Goal: Information Seeking & Learning: Find specific fact

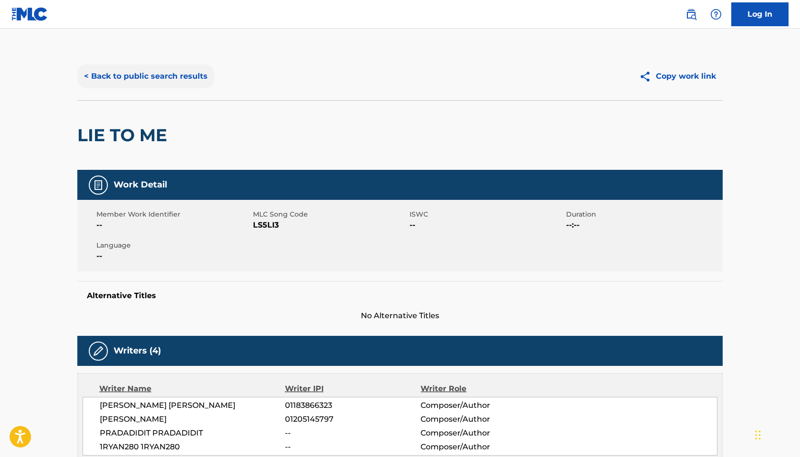
click at [136, 65] on div "< Back to public search results Copy work link" at bounding box center [400, 77] width 646 height 48
click at [143, 71] on button "< Back to public search results" at bounding box center [145, 76] width 137 height 24
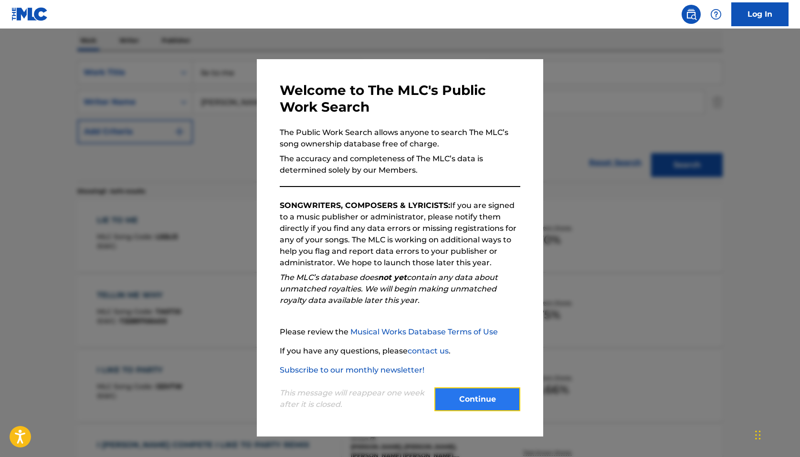
click at [482, 397] on button "Continue" at bounding box center [477, 400] width 86 height 24
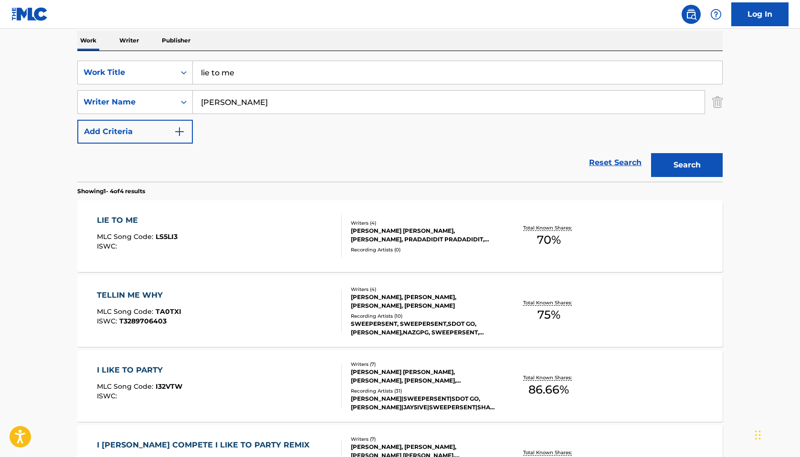
click at [729, 104] on div "The MLC Public Work Search The accuracy and completeness of The MLC's data is d…" at bounding box center [400, 221] width 668 height 641
click at [719, 104] on img "Search Form" at bounding box center [717, 102] width 11 height 24
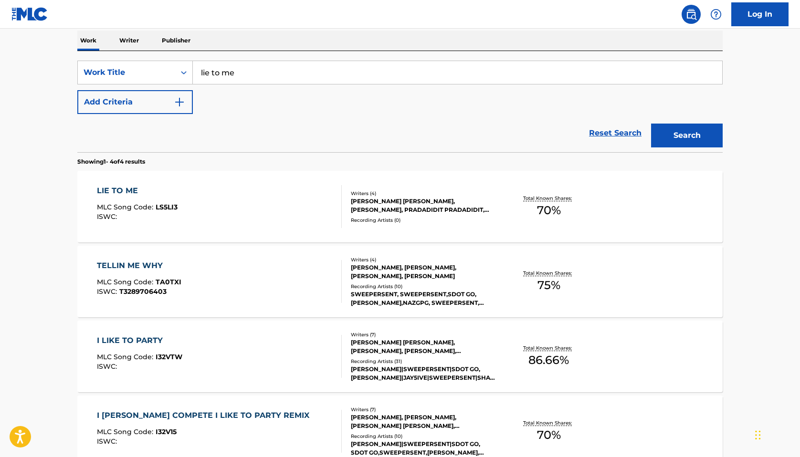
drag, startPoint x: 256, startPoint y: 80, endPoint x: 53, endPoint y: 63, distance: 203.6
click at [56, 63] on main "The MLC Public Work Search The accuracy and completeness of The MLC's data is d…" at bounding box center [400, 197] width 800 height 640
click at [694, 139] on button "Search" at bounding box center [687, 136] width 72 height 24
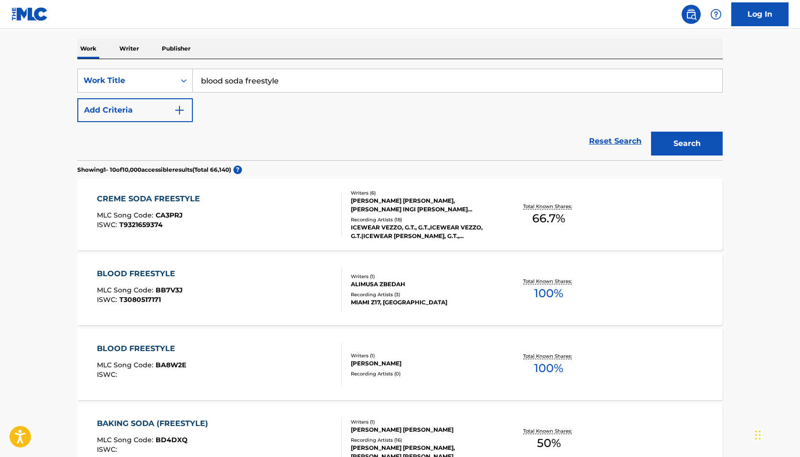
scroll to position [0, 0]
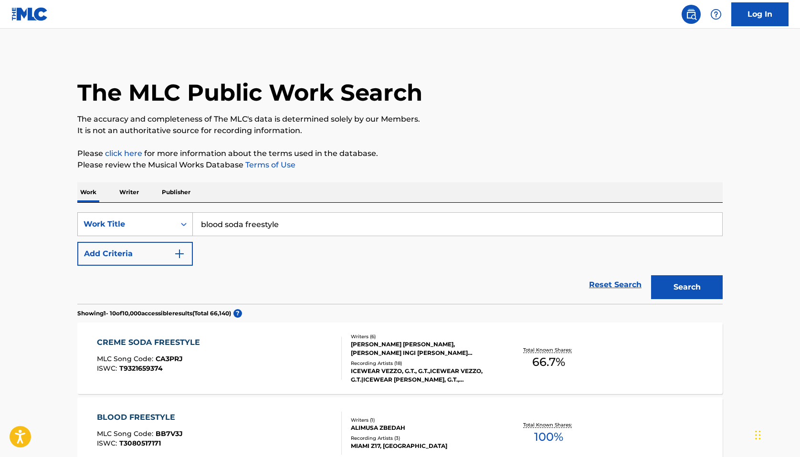
drag, startPoint x: 303, startPoint y: 228, endPoint x: 112, endPoint y: 220, distance: 191.6
click at [117, 220] on div "SearchWithCriteriaa87b865a-9221-4ae6-ab15-4adbe073618f Work Title blood soda fr…" at bounding box center [400, 224] width 646 height 24
type input "hoodrat"
click at [109, 263] on button "Add Criteria" at bounding box center [135, 254] width 116 height 24
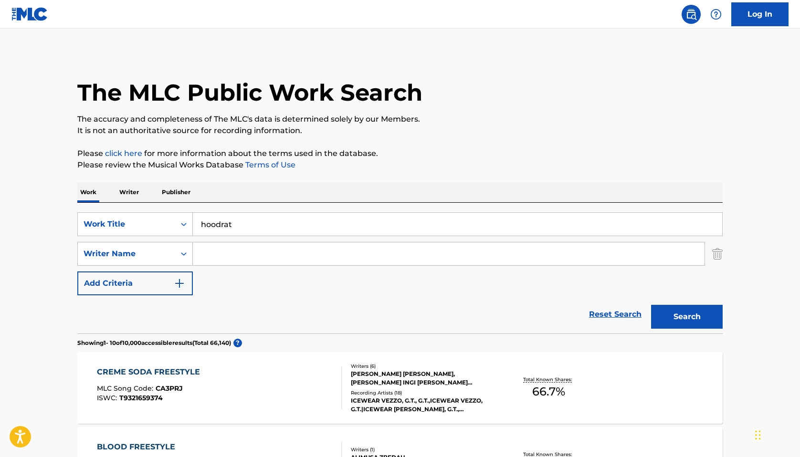
click at [261, 238] on div "SearchWithCriteriaa87b865a-9221-4ae6-ab15-4adbe073618f Work Title hoodrat Searc…" at bounding box center [400, 253] width 646 height 83
click at [233, 261] on input "Search Form" at bounding box center [449, 254] width 512 height 23
paste input "[PERSON_NAME] [PERSON_NAME] Jr."
click at [698, 308] on button "Search" at bounding box center [687, 317] width 72 height 24
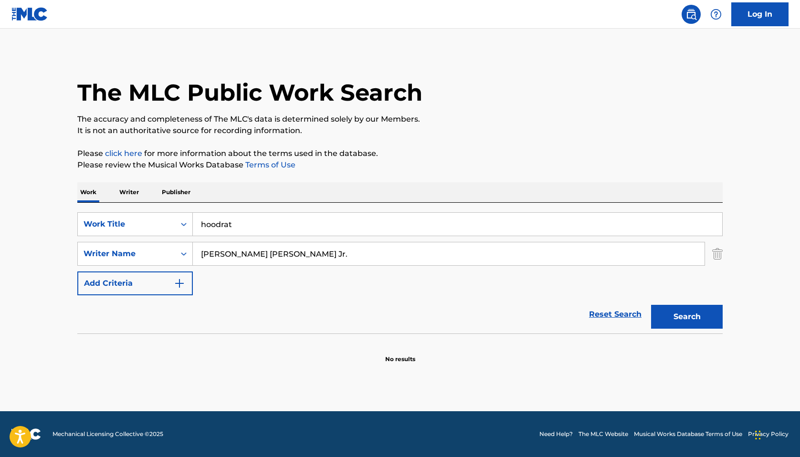
drag, startPoint x: 300, startPoint y: 254, endPoint x: 290, endPoint y: 254, distance: 10.5
click at [290, 254] on input "[PERSON_NAME] [PERSON_NAME] Jr." at bounding box center [449, 254] width 512 height 23
click at [708, 322] on button "Search" at bounding box center [687, 317] width 72 height 24
drag, startPoint x: 263, startPoint y: 256, endPoint x: 230, endPoint y: 257, distance: 32.5
click at [230, 257] on input "[PERSON_NAME] [PERSON_NAME]" at bounding box center [449, 254] width 512 height 23
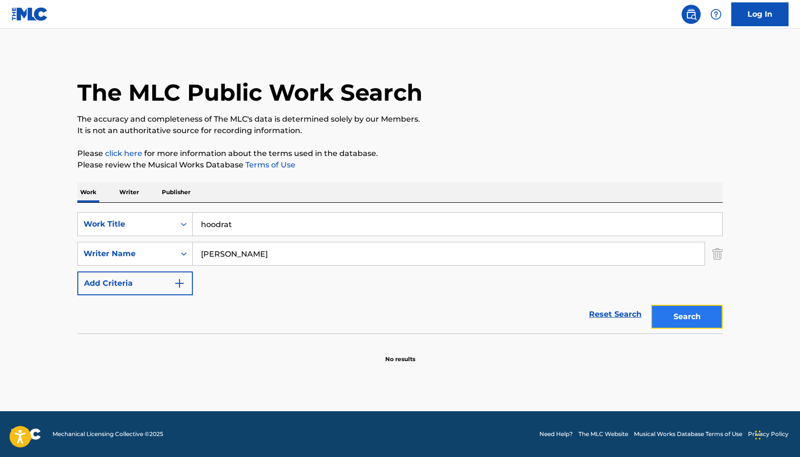
click at [709, 313] on button "Search" at bounding box center [687, 317] width 72 height 24
drag, startPoint x: 265, startPoint y: 257, endPoint x: 210, endPoint y: 256, distance: 54.4
click at [232, 256] on input "[PERSON_NAME]" at bounding box center [449, 254] width 512 height 23
type input "[PERSON_NAME]"
click at [729, 321] on div "The MLC Public Work Search The accuracy and completeness of The MLC's data is d…" at bounding box center [400, 208] width 668 height 311
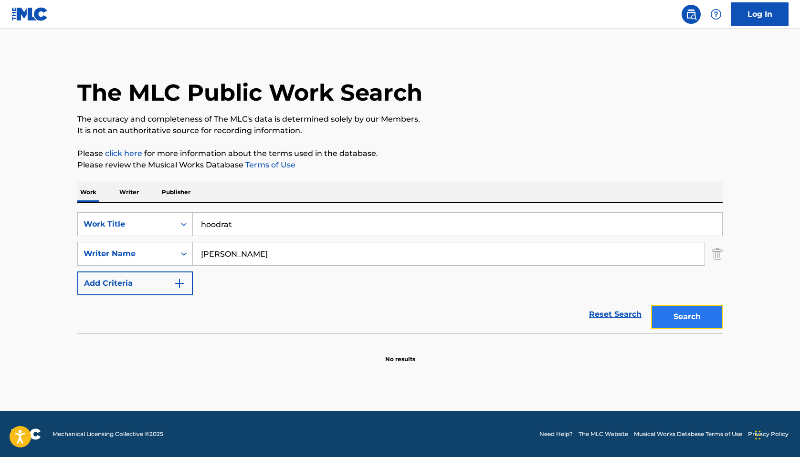
click at [713, 321] on button "Search" at bounding box center [687, 317] width 72 height 24
click at [719, 253] on img "Search Form" at bounding box center [717, 254] width 11 height 24
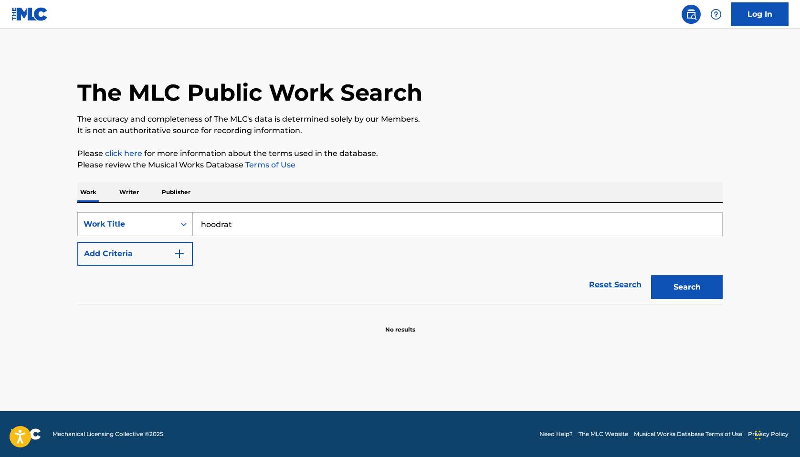
drag, startPoint x: 194, startPoint y: 225, endPoint x: 90, endPoint y: 222, distance: 104.6
click at [94, 223] on div "SearchWithCriteriaa87b865a-9221-4ae6-ab15-4adbe073618f Work Title hoodrat" at bounding box center [400, 224] width 646 height 24
type input "[PERSON_NAME]"
drag, startPoint x: 254, startPoint y: 226, endPoint x: 95, endPoint y: 223, distance: 159.5
click at [95, 223] on div "SearchWithCriteriaa87b865a-9221-4ae6-ab15-4adbe073618f Work Title [PERSON_NAME]" at bounding box center [400, 224] width 646 height 24
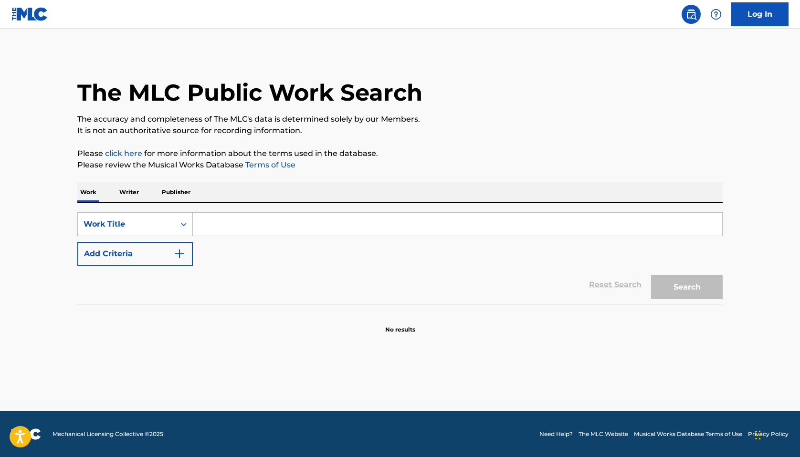
click at [130, 192] on p "Writer" at bounding box center [128, 192] width 25 height 20
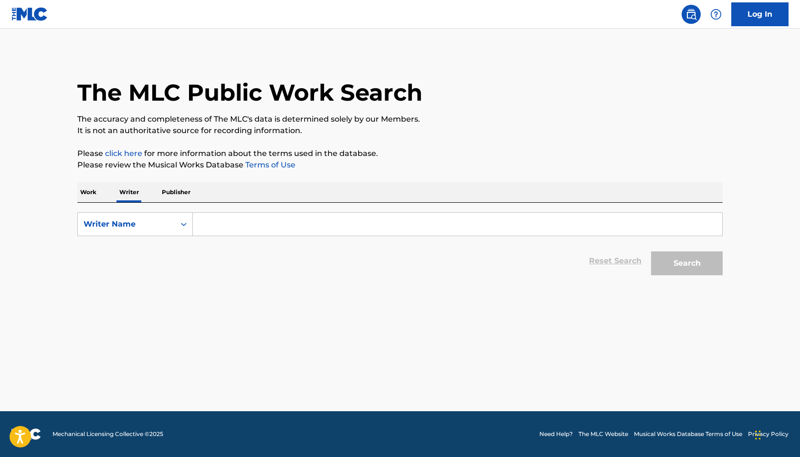
click at [82, 196] on p "Work" at bounding box center [88, 192] width 22 height 20
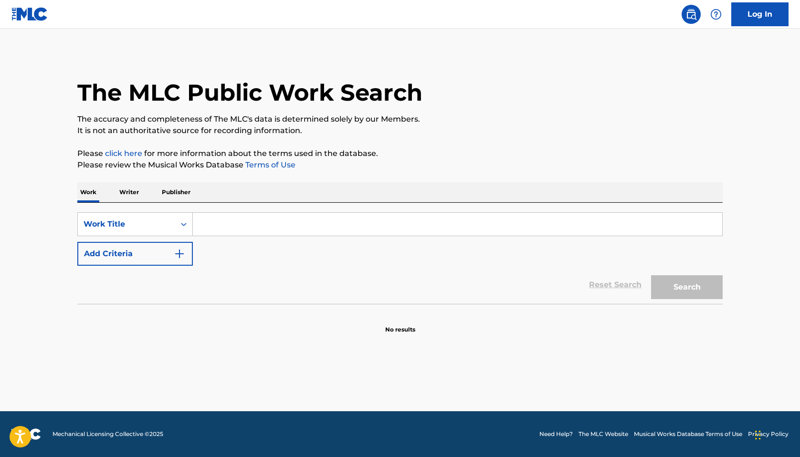
click at [219, 226] on input "Search Form" at bounding box center [457, 224] width 529 height 23
type input "elbow room"
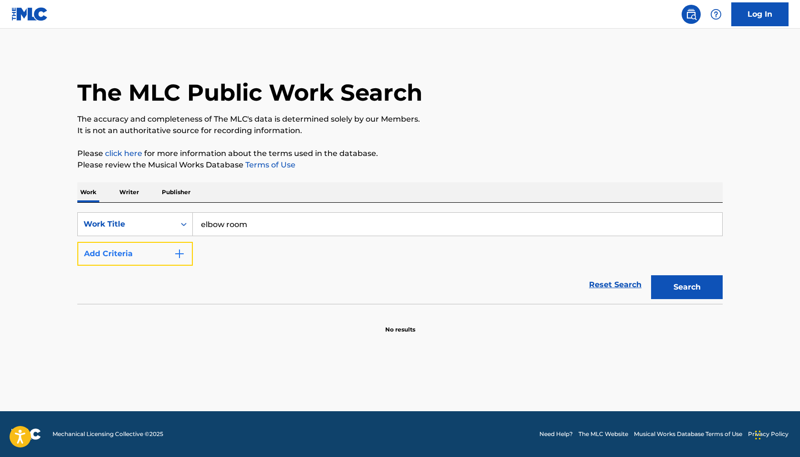
click at [153, 261] on button "Add Criteria" at bounding box center [135, 254] width 116 height 24
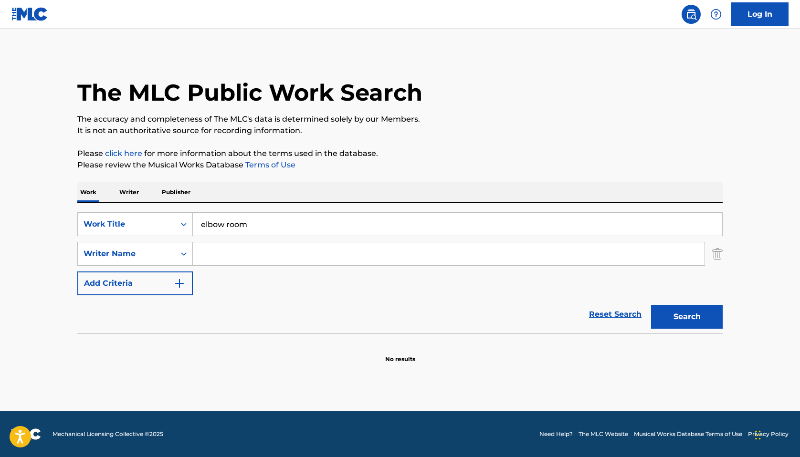
click at [242, 257] on input "Search Form" at bounding box center [449, 254] width 512 height 23
paste input "[PERSON_NAME]"
click at [687, 316] on button "Search" at bounding box center [687, 317] width 72 height 24
click at [227, 256] on input "[PERSON_NAME]" at bounding box center [449, 254] width 512 height 23
type input "[PERSON_NAME] [PERSON_NAME]"
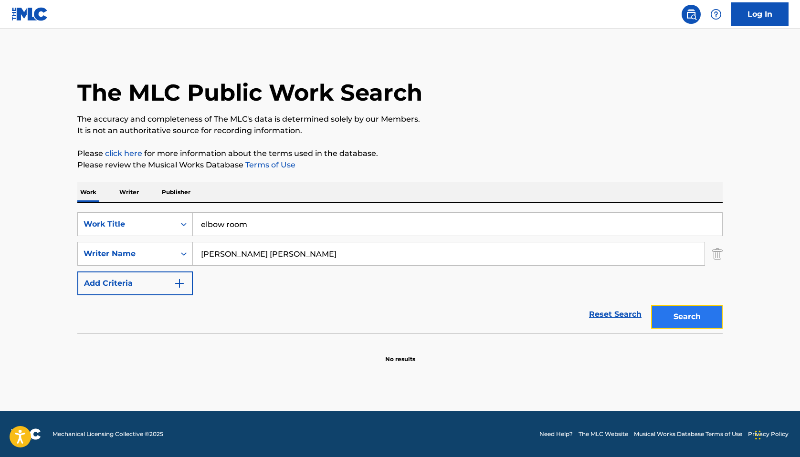
click at [689, 311] on button "Search" at bounding box center [687, 317] width 72 height 24
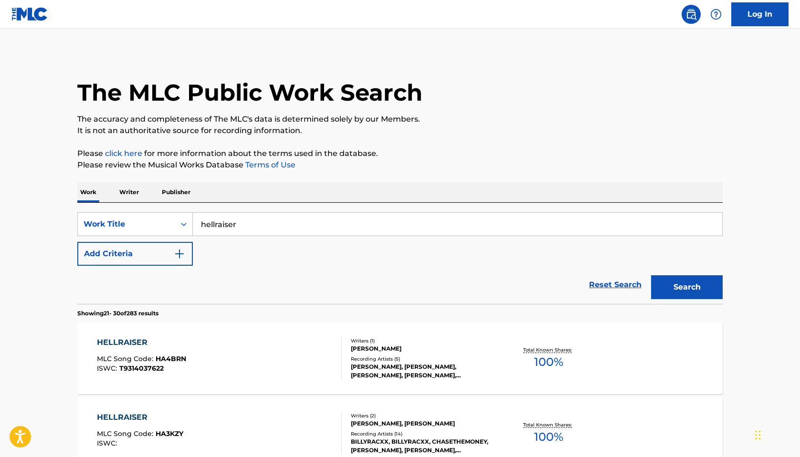
click at [125, 196] on p "Writer" at bounding box center [128, 192] width 25 height 20
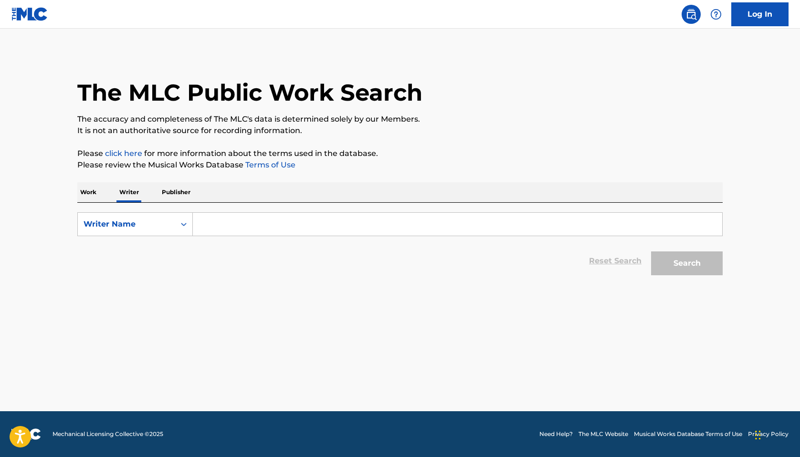
click at [253, 222] on input "Search Form" at bounding box center [457, 224] width 529 height 23
type input "london woods"
click at [720, 276] on div "Search" at bounding box center [684, 261] width 76 height 38
click at [709, 273] on button "Search" at bounding box center [687, 264] width 72 height 24
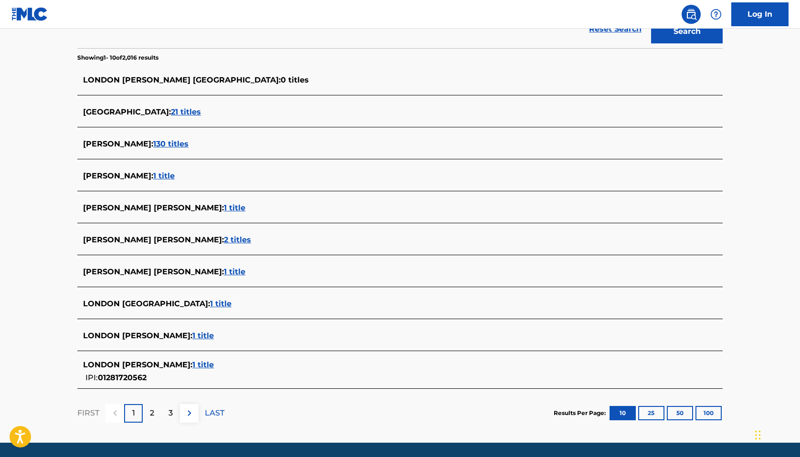
scroll to position [250, 0]
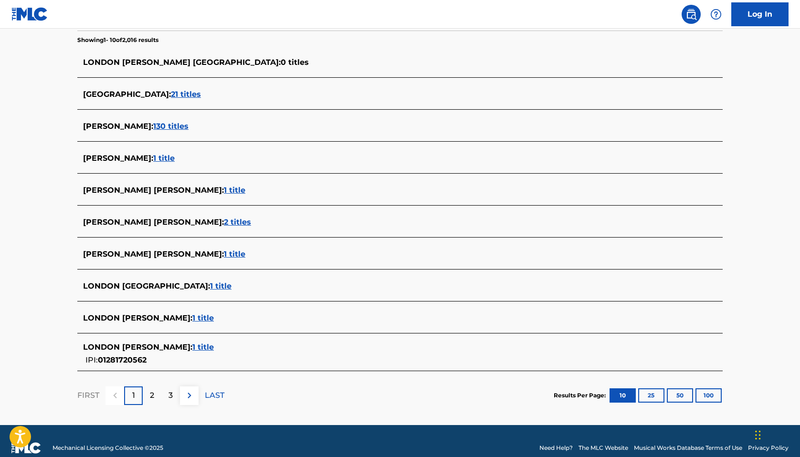
click at [192, 346] on span "1 title" at bounding box center [202, 347] width 21 height 9
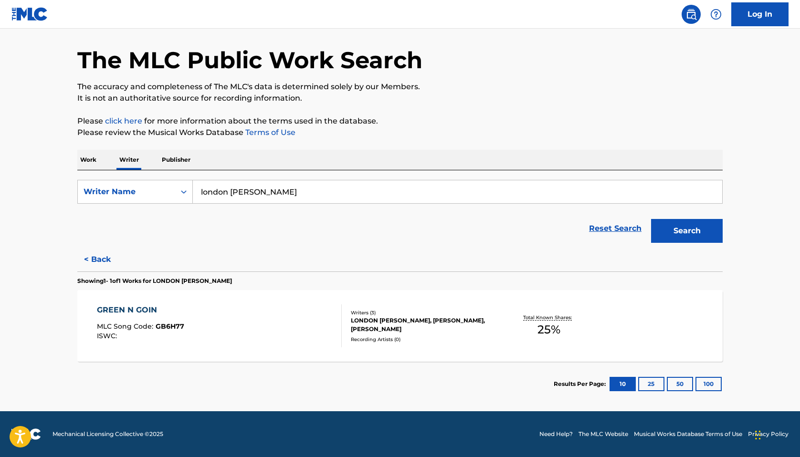
click at [389, 324] on div "LONDON WOODS, EMILIO DIPEGO, MASON RUDNIK" at bounding box center [423, 325] width 144 height 17
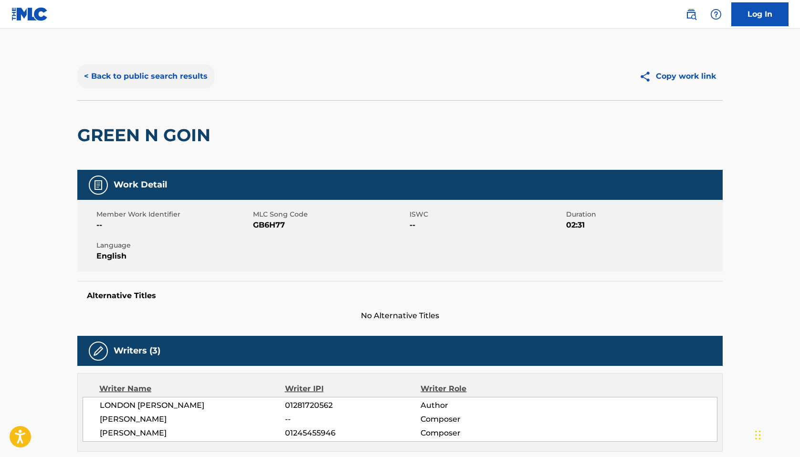
click at [114, 72] on button "< Back to public search results" at bounding box center [145, 76] width 137 height 24
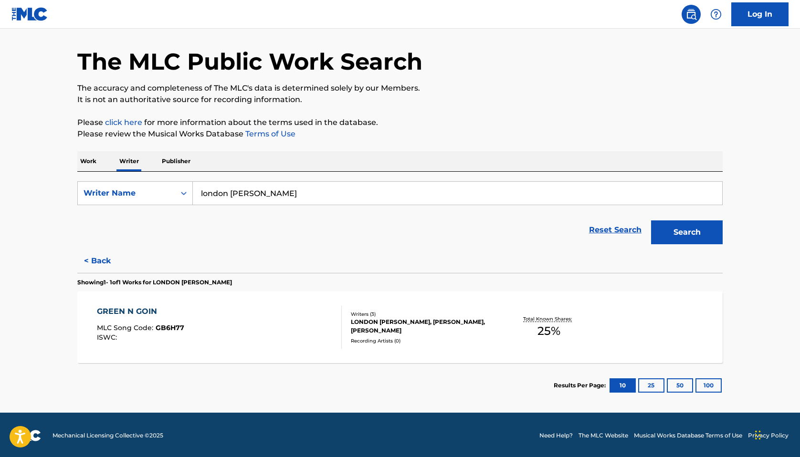
scroll to position [32, 0]
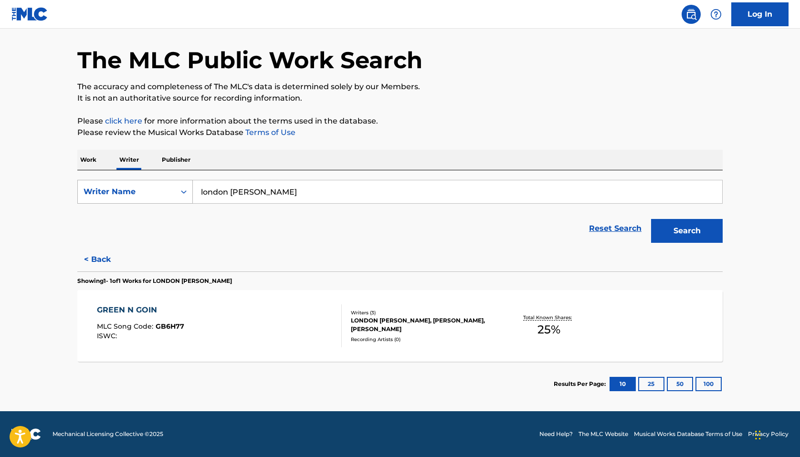
click at [114, 190] on div "Writer Name" at bounding box center [127, 191] width 86 height 11
click at [247, 190] on input "london woods" at bounding box center [457, 191] width 529 height 23
click at [677, 237] on button "Search" at bounding box center [687, 231] width 72 height 24
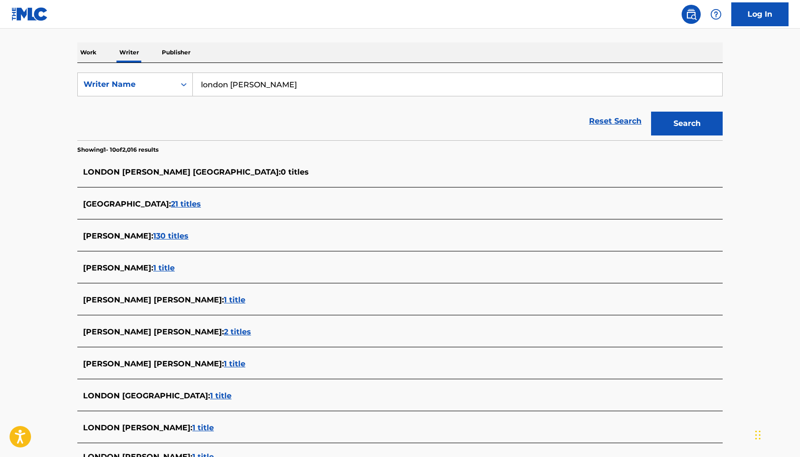
scroll to position [263, 0]
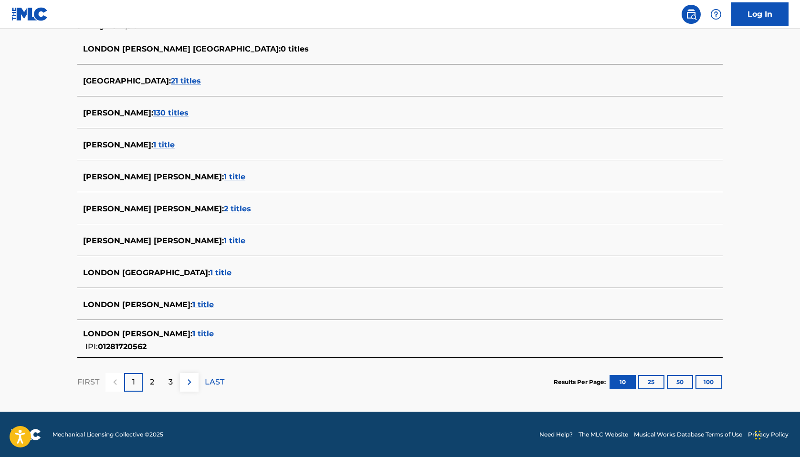
click at [192, 335] on span "1 title" at bounding box center [202, 333] width 21 height 9
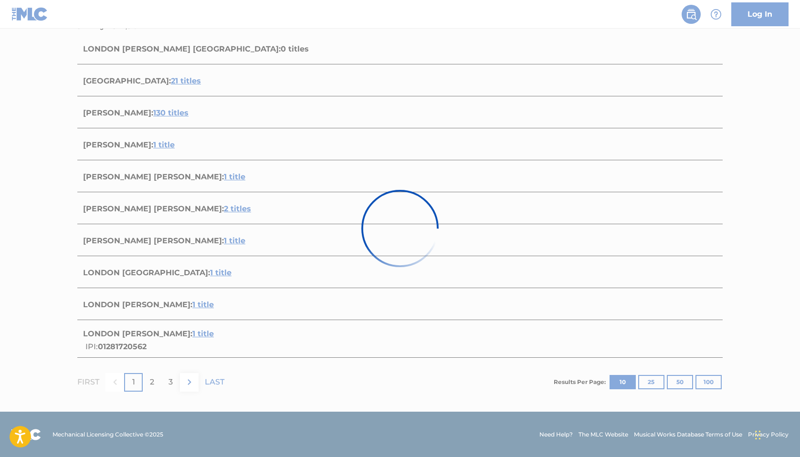
scroll to position [32, 0]
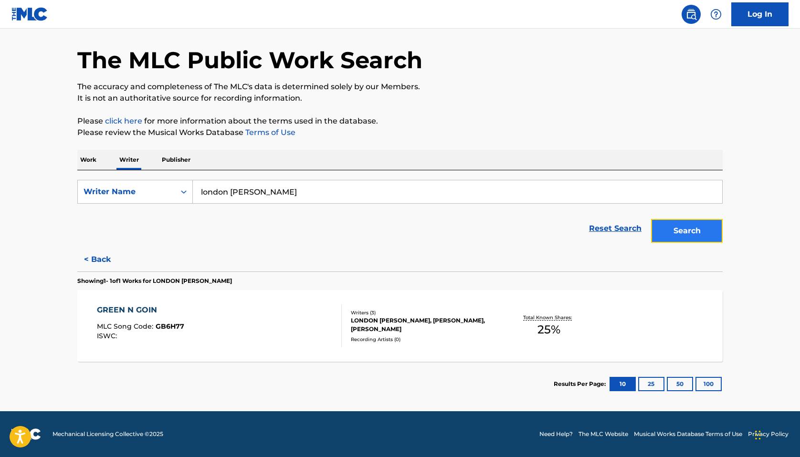
click at [687, 232] on button "Search" at bounding box center [687, 231] width 72 height 24
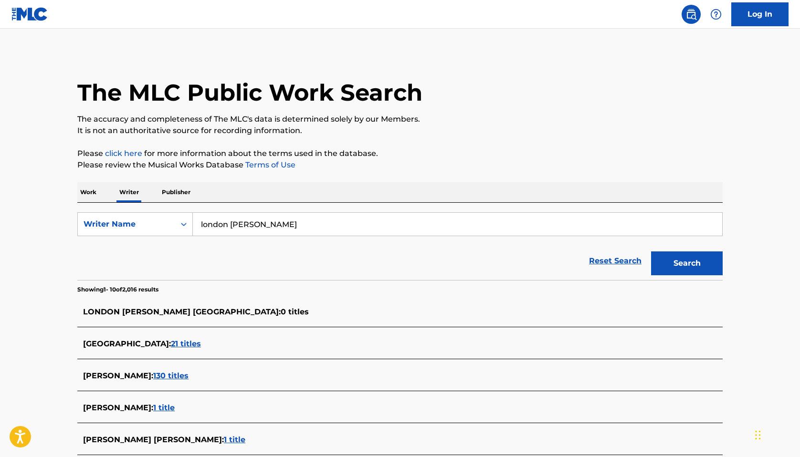
scroll to position [263, 0]
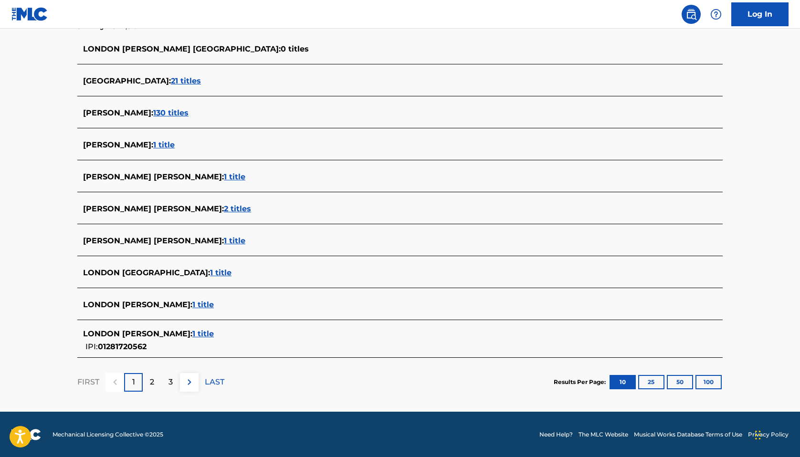
click at [192, 306] on span "1 title" at bounding box center [202, 304] width 21 height 9
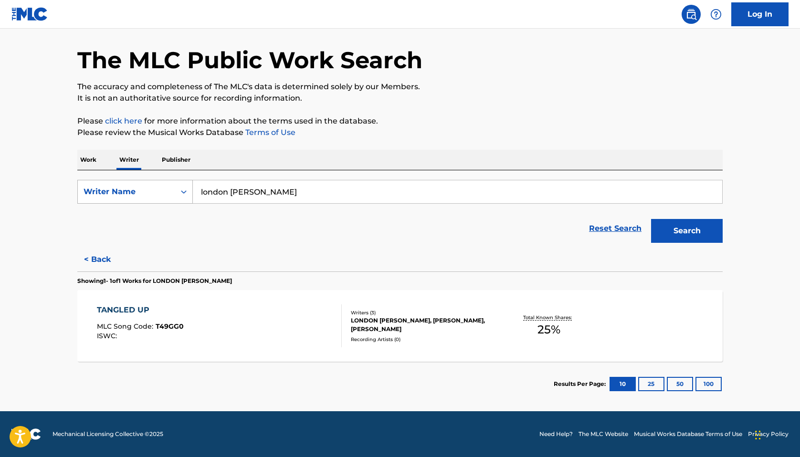
drag, startPoint x: 267, startPoint y: 191, endPoint x: 138, endPoint y: 191, distance: 128.9
click at [138, 191] on div "SearchWithCriteriaaaa99462-0224-43e1-a58a-bc041bdd61ff Writer Name london woods" at bounding box center [400, 192] width 646 height 24
paste input "Shaun Stephenson"
type input "Shaun Stephenson"
click at [698, 220] on button "Search" at bounding box center [687, 231] width 72 height 24
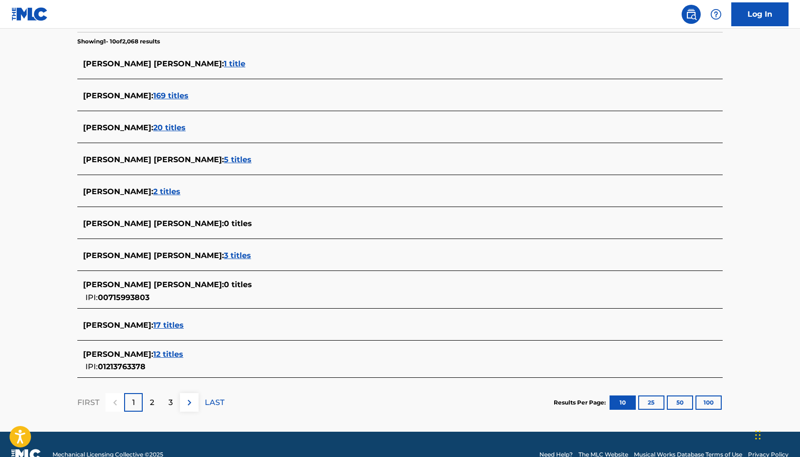
scroll to position [251, 0]
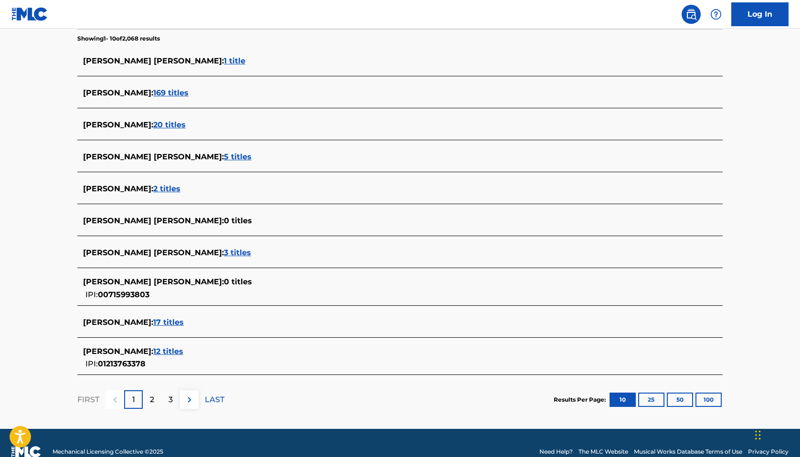
click at [184, 323] on span "17 titles" at bounding box center [168, 322] width 31 height 9
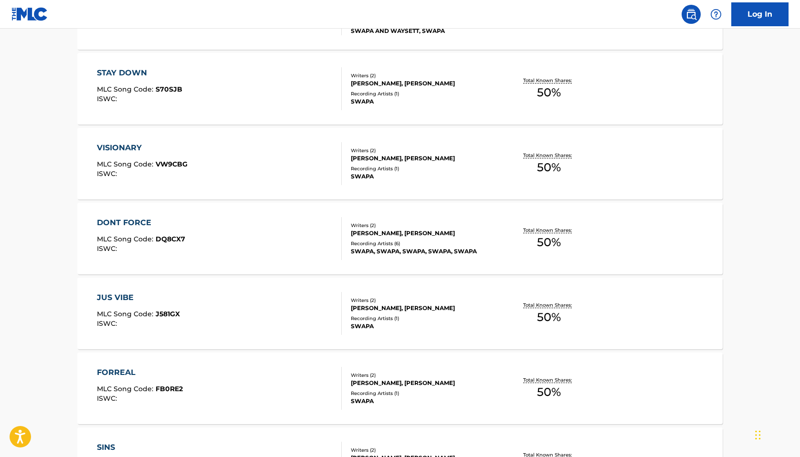
scroll to position [496, 0]
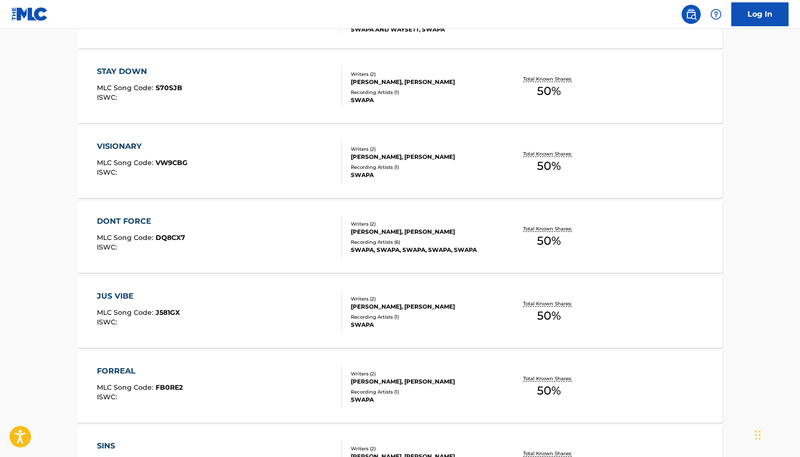
click at [462, 241] on div "Recording Artists ( 6 )" at bounding box center [423, 242] width 144 height 7
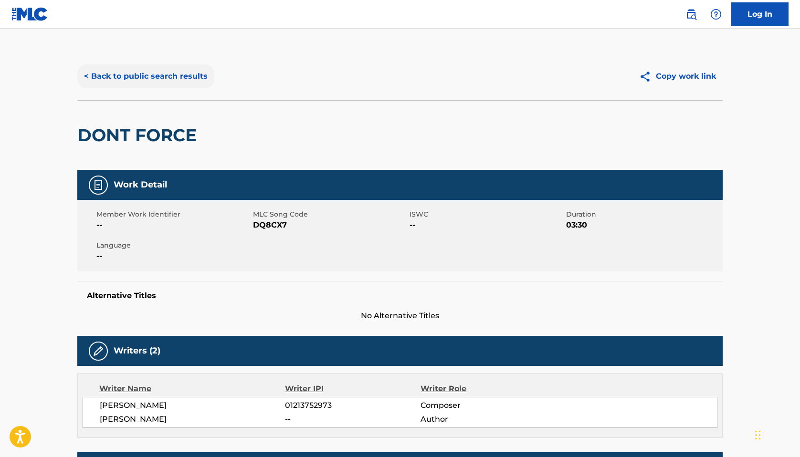
click at [176, 82] on button "< Back to public search results" at bounding box center [145, 76] width 137 height 24
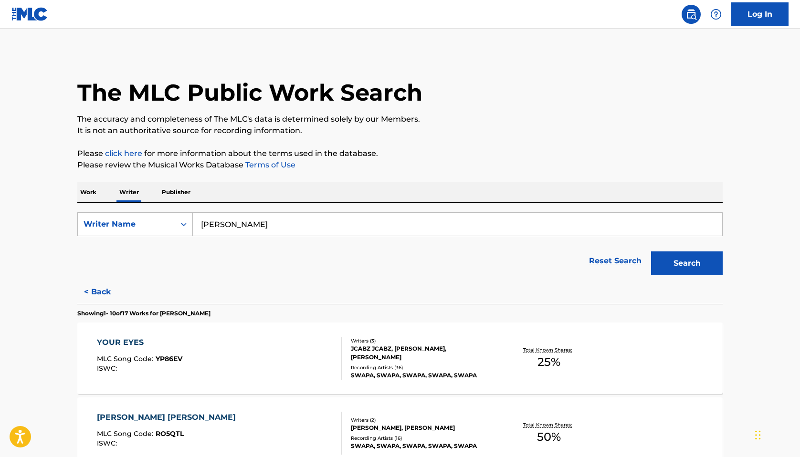
scroll to position [711, 0]
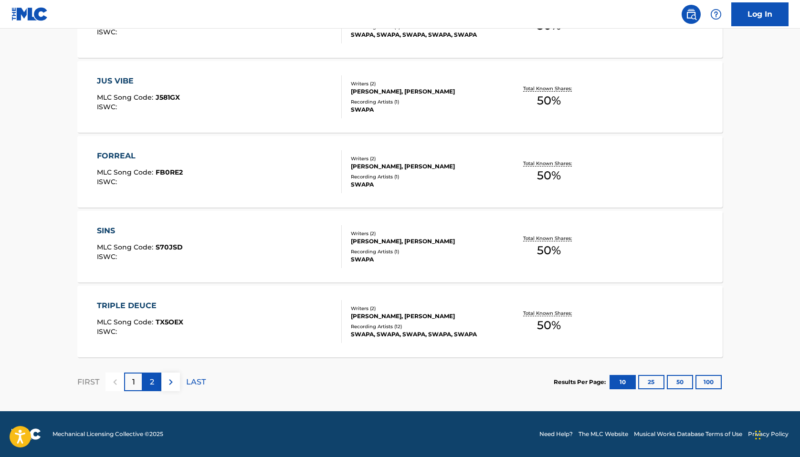
click at [148, 384] on div "2" at bounding box center [152, 382] width 19 height 19
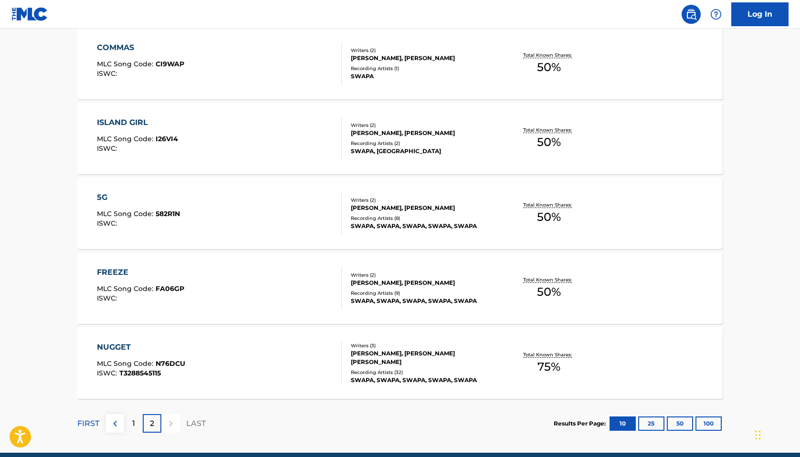
scroll to position [446, 0]
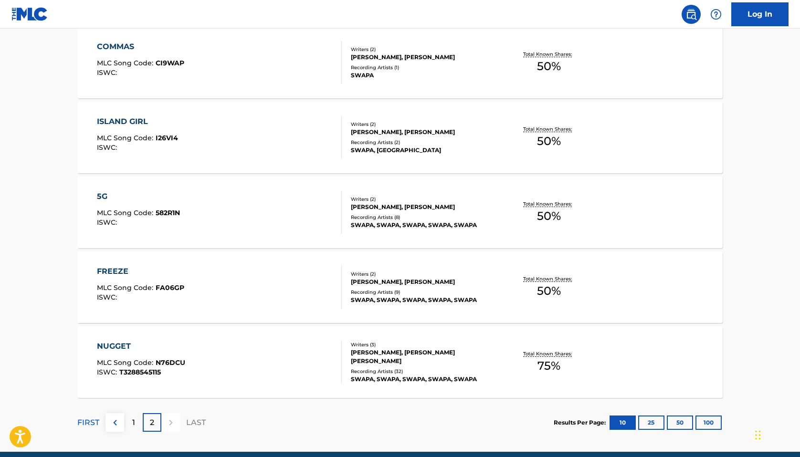
click at [403, 126] on div "Writers ( 2 )" at bounding box center [423, 124] width 144 height 7
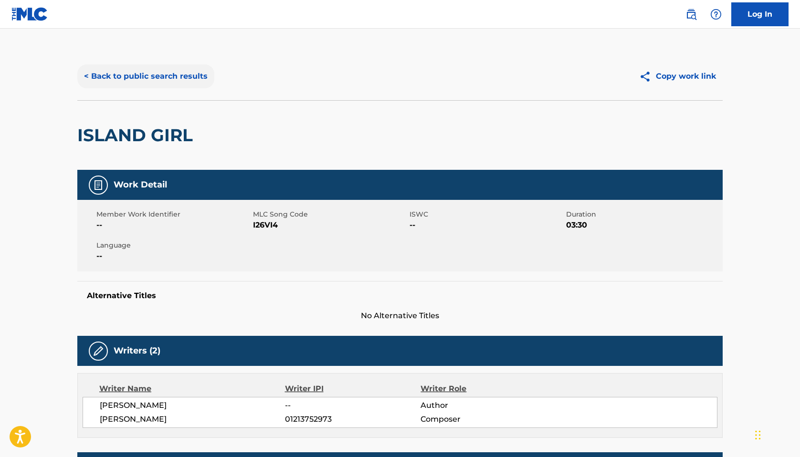
click at [164, 76] on button "< Back to public search results" at bounding box center [145, 76] width 137 height 24
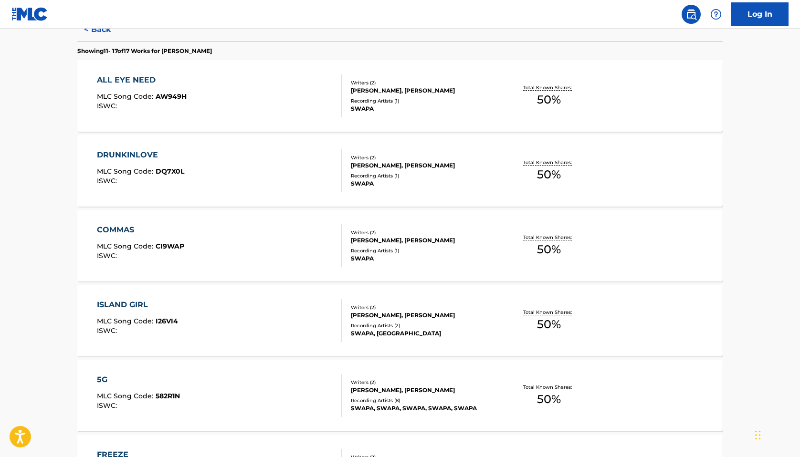
scroll to position [487, 0]
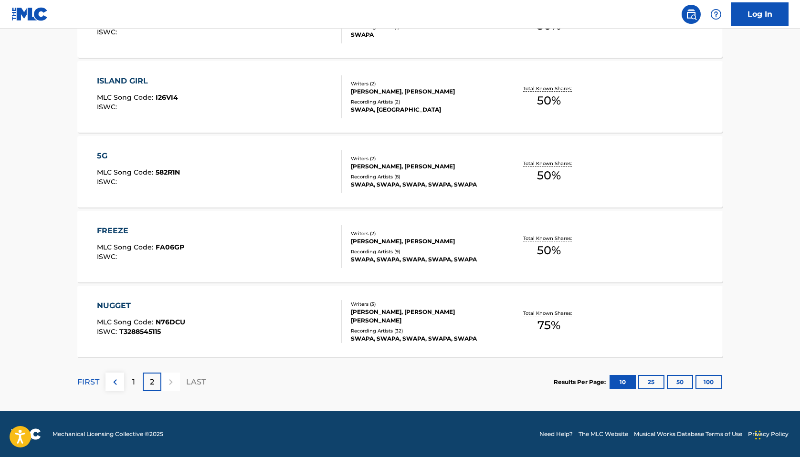
click at [393, 314] on div "SHAUN STEPHENSON, ASMIL RODRIGUEZ, ARASH ALEX TOFIGH" at bounding box center [423, 316] width 144 height 17
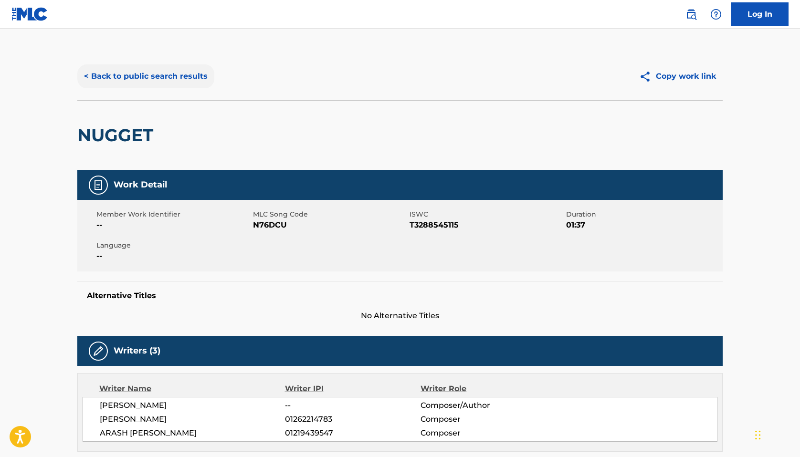
click at [128, 74] on button "< Back to public search results" at bounding box center [145, 76] width 137 height 24
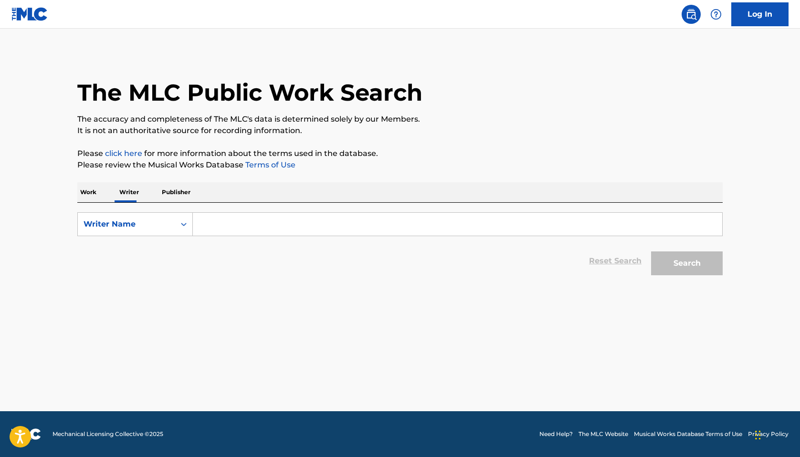
click at [103, 191] on div "Work Writer Publisher" at bounding box center [400, 192] width 646 height 20
click at [95, 206] on div "SearchWithCriteriaee6cdae4-0f19-487f-92f0-b30b8c8a2b50 Writer Name Reset Search…" at bounding box center [400, 241] width 646 height 77
click at [92, 196] on p "Work" at bounding box center [88, 192] width 22 height 20
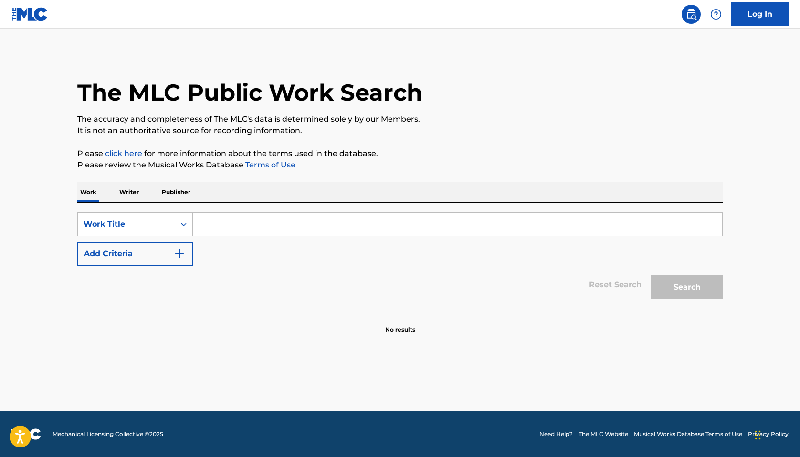
click at [247, 214] on input "Search Form" at bounding box center [457, 224] width 529 height 23
type input "nugget"
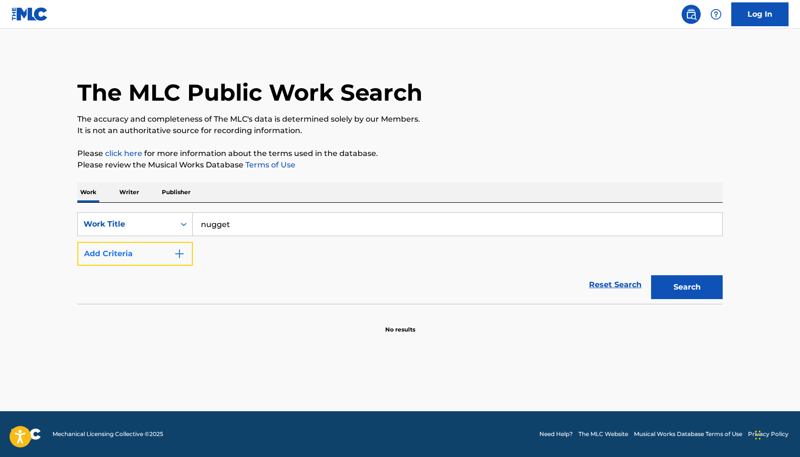
click at [140, 260] on button "Add Criteria" at bounding box center [135, 254] width 116 height 24
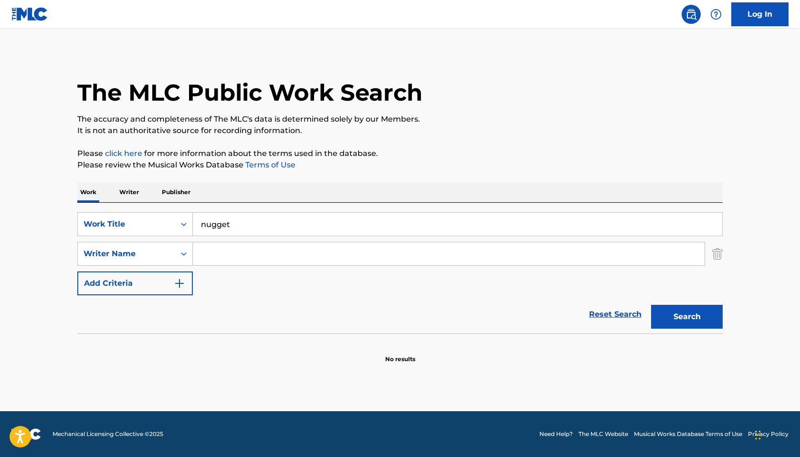
click at [232, 260] on input "Search Form" at bounding box center [449, 254] width 512 height 23
paste input "Shaun Stephenson"
type input "Shaun Stephenson"
click at [709, 318] on button "Search" at bounding box center [687, 317] width 72 height 24
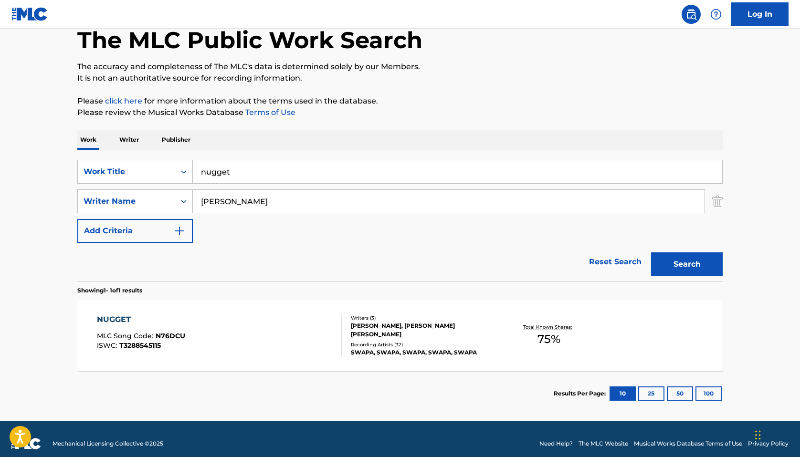
scroll to position [62, 0]
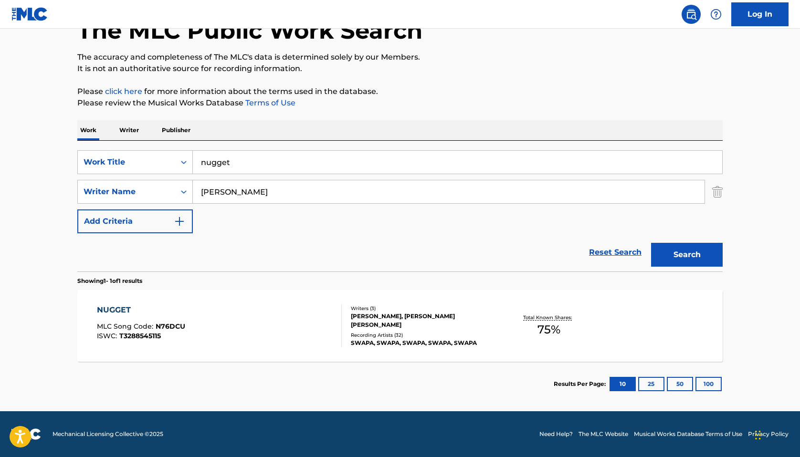
click at [402, 309] on div "Writers ( 3 )" at bounding box center [423, 308] width 144 height 7
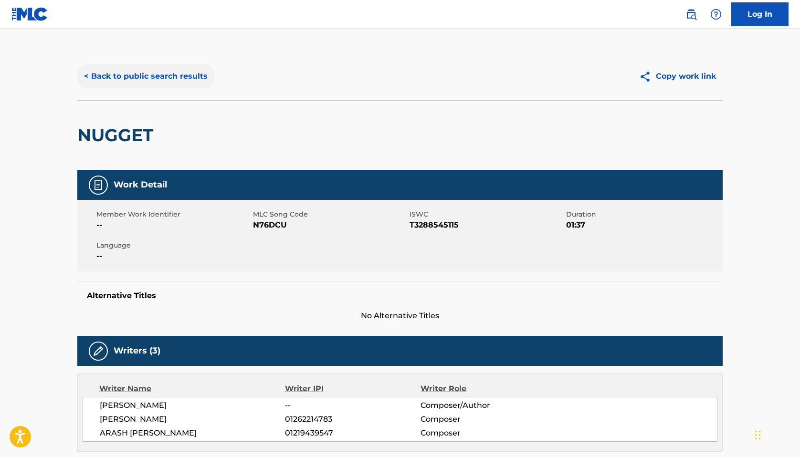
click at [95, 75] on button "< Back to public search results" at bounding box center [145, 76] width 137 height 24
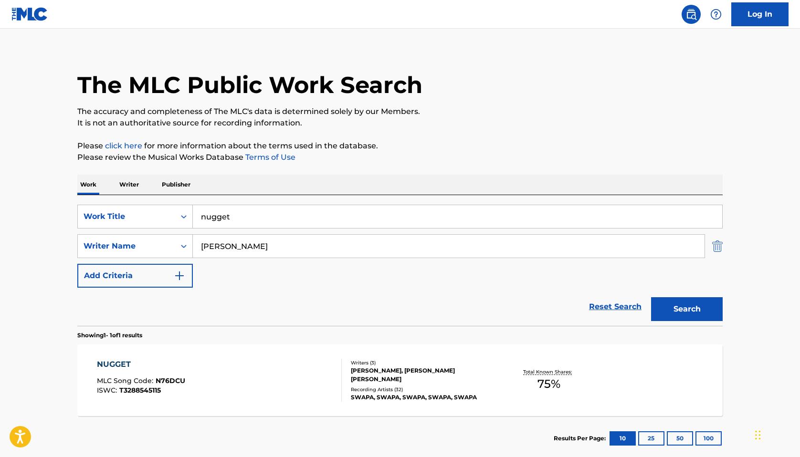
click at [722, 252] on img "Search Form" at bounding box center [717, 246] width 11 height 24
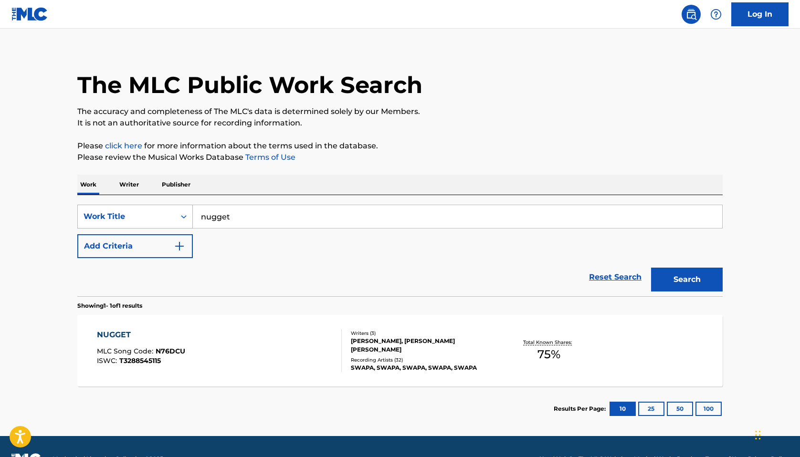
drag, startPoint x: 305, startPoint y: 214, endPoint x: 147, endPoint y: 212, distance: 158.0
click at [147, 212] on div "SearchWithCriteria0541a091-9598-4422-8f9a-2ae52a133e4b Work Title nugget" at bounding box center [400, 217] width 646 height 24
type input "hope ulike me"
click at [708, 297] on section "Showing 1 - 1 of 1 results" at bounding box center [400, 303] width 646 height 14
click at [687, 279] on button "Search" at bounding box center [687, 280] width 72 height 24
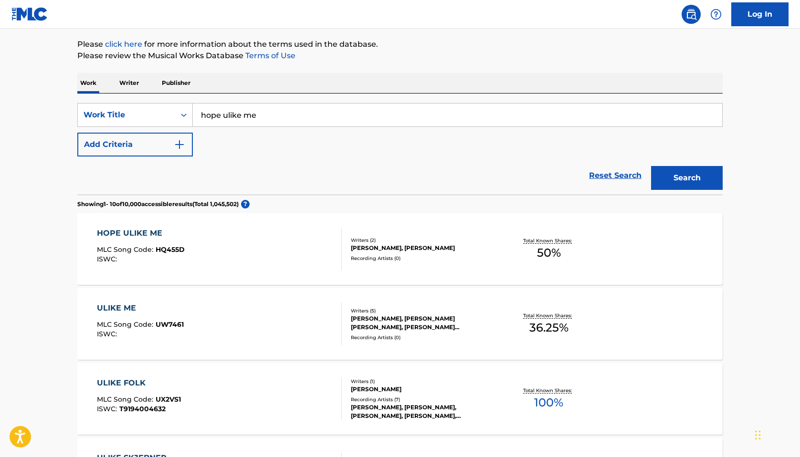
scroll to position [110, 0]
click at [406, 246] on div "JORDIN UDENZE, DORIAN WILLIAMS" at bounding box center [423, 247] width 144 height 9
